Goal: Find specific page/section: Find specific page/section

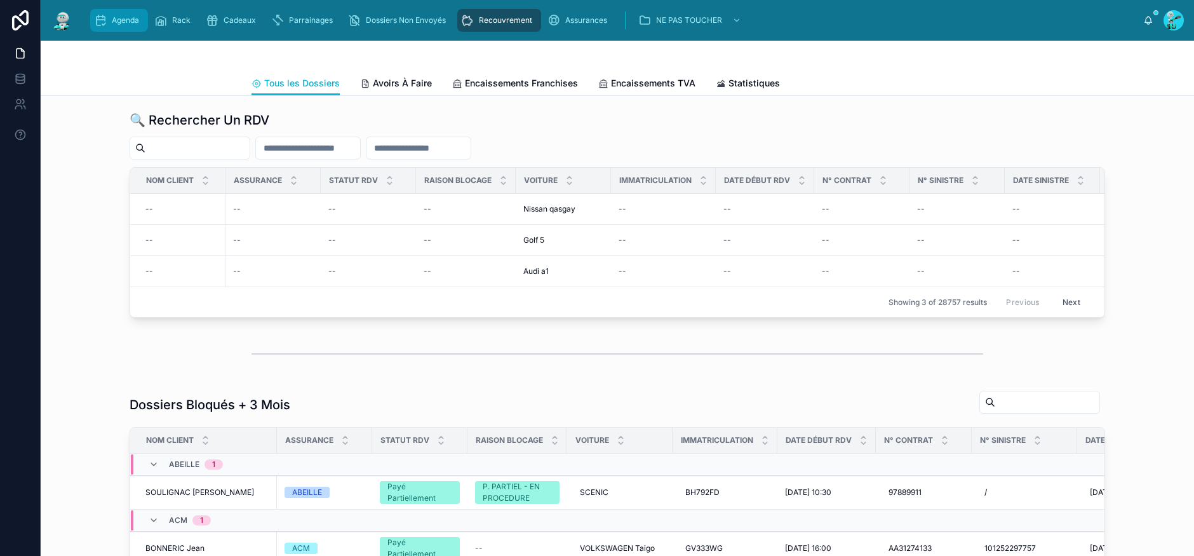
click at [121, 15] on span "Agenda" at bounding box center [125, 20] width 27 height 10
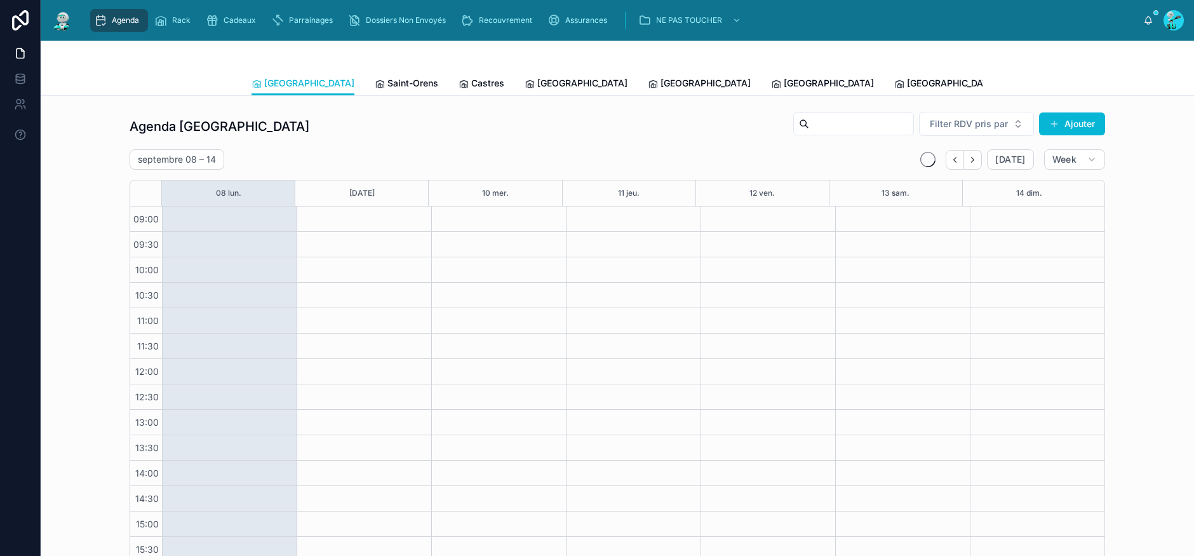
scroll to position [92, 0]
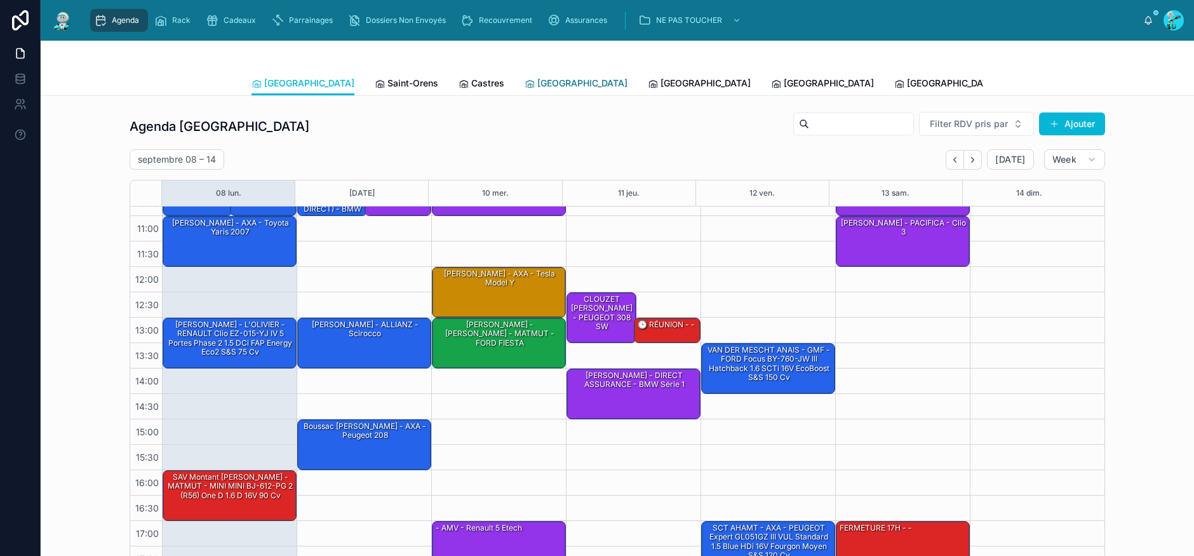
click at [537, 83] on span "[GEOGRAPHIC_DATA]" at bounding box center [582, 83] width 90 height 13
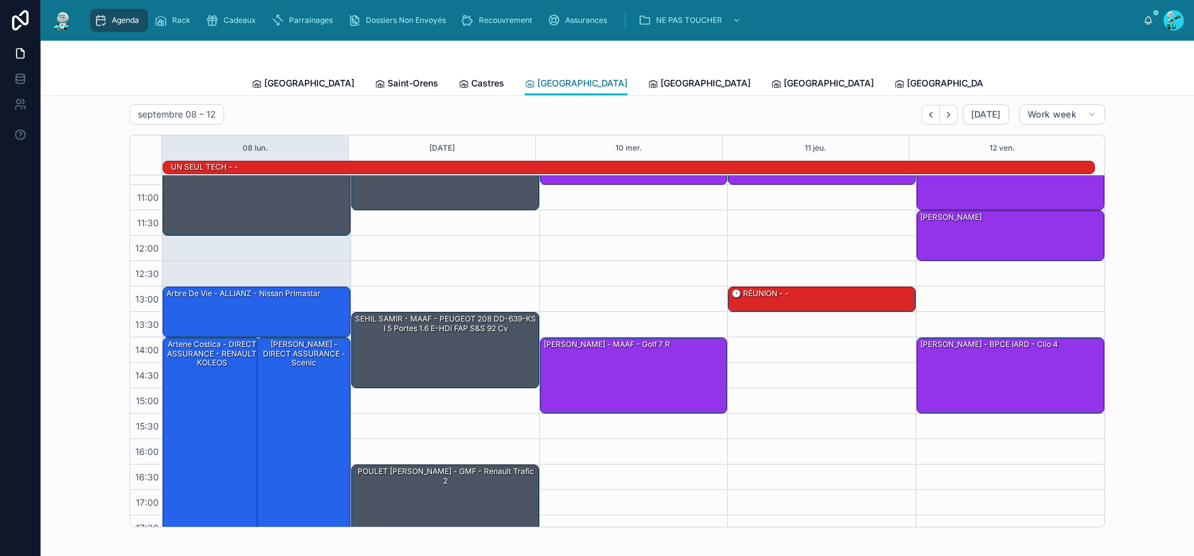
scroll to position [64, 0]
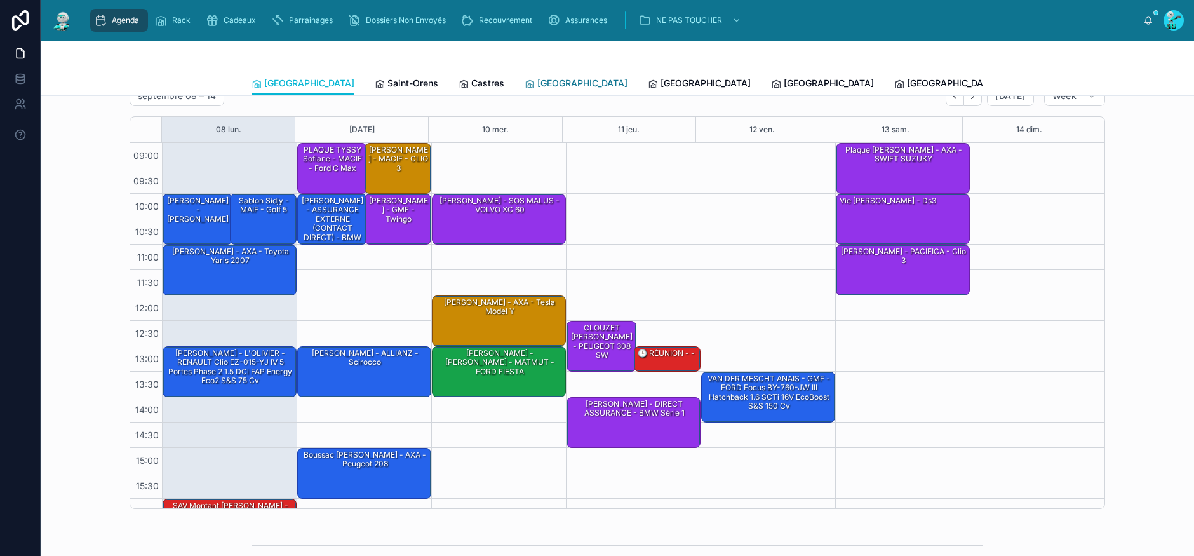
scroll to position [92, 0]
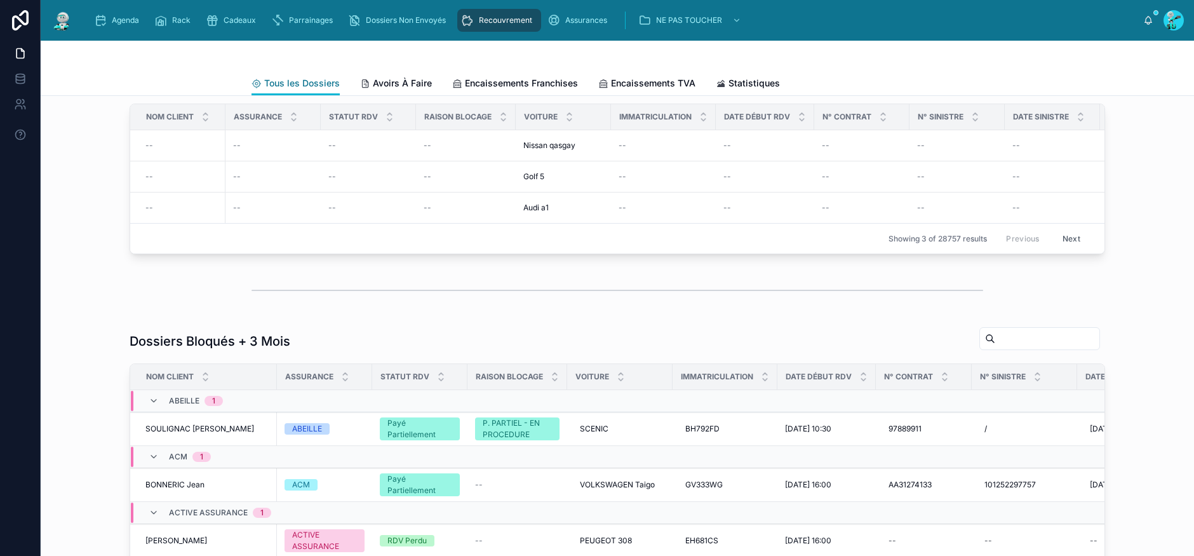
click at [281, 79] on span "Tous les Dossiers" at bounding box center [302, 83] width 76 height 13
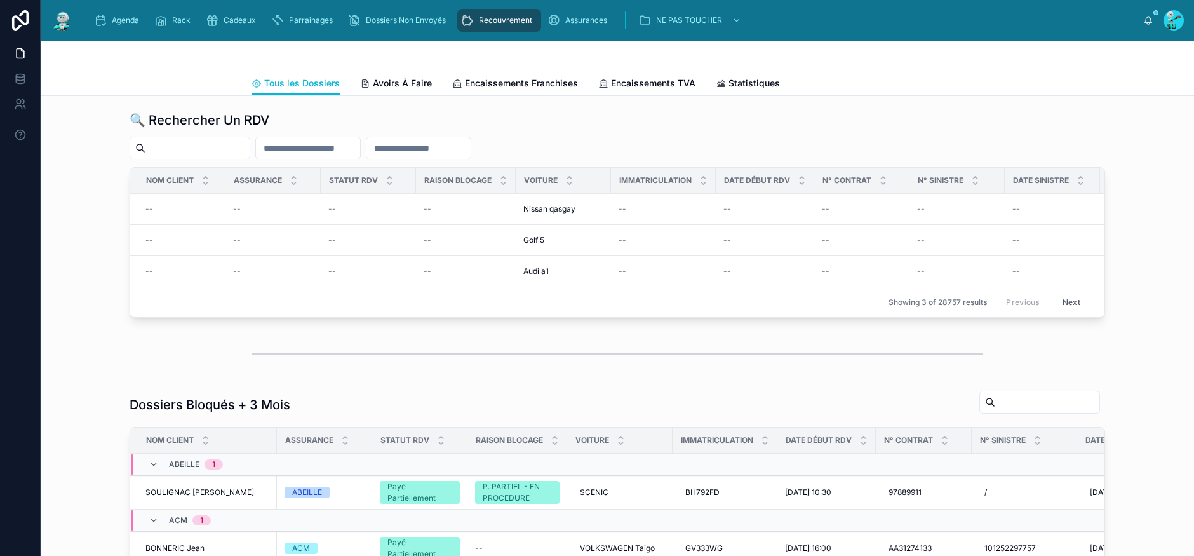
click at [471, 151] on input "text" at bounding box center [418, 148] width 104 height 18
paste input "**********"
type input "**********"
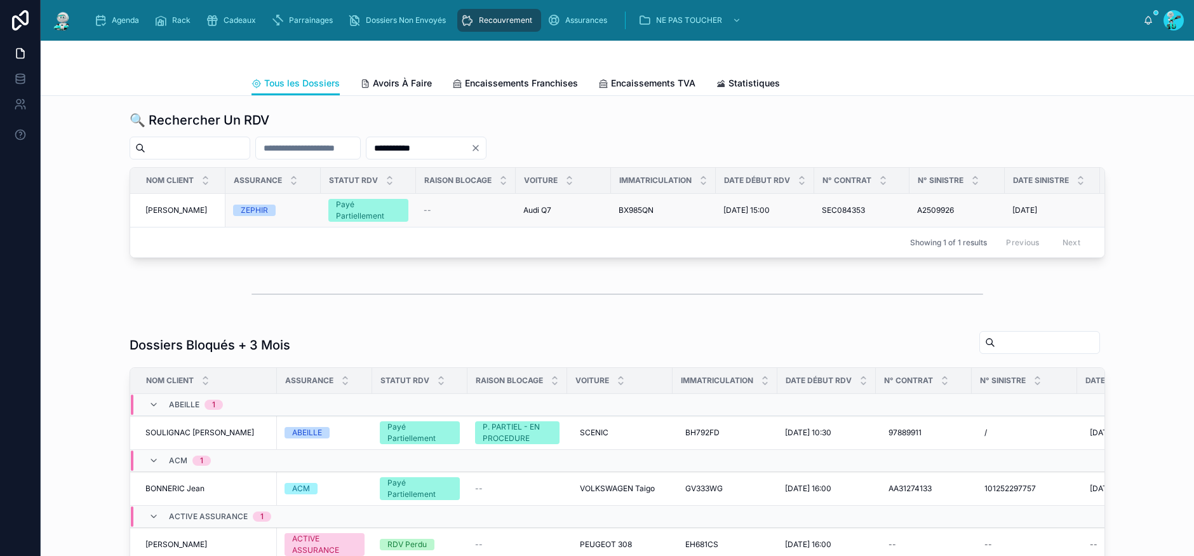
click at [166, 210] on span "[PERSON_NAME]" at bounding box center [176, 210] width 62 height 10
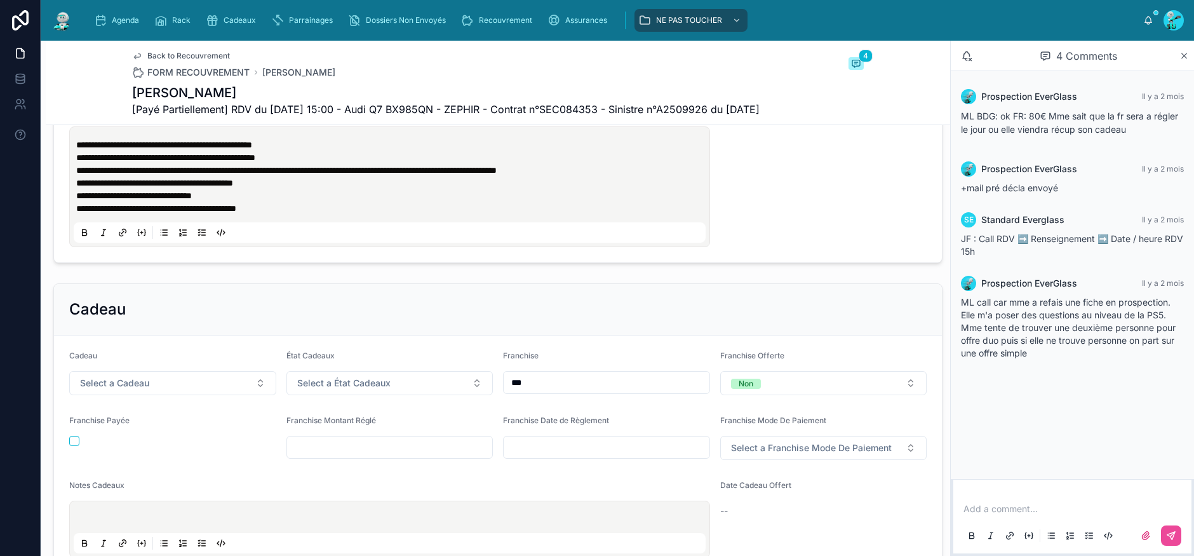
scroll to position [445, 0]
